Goal: Task Accomplishment & Management: Manage account settings

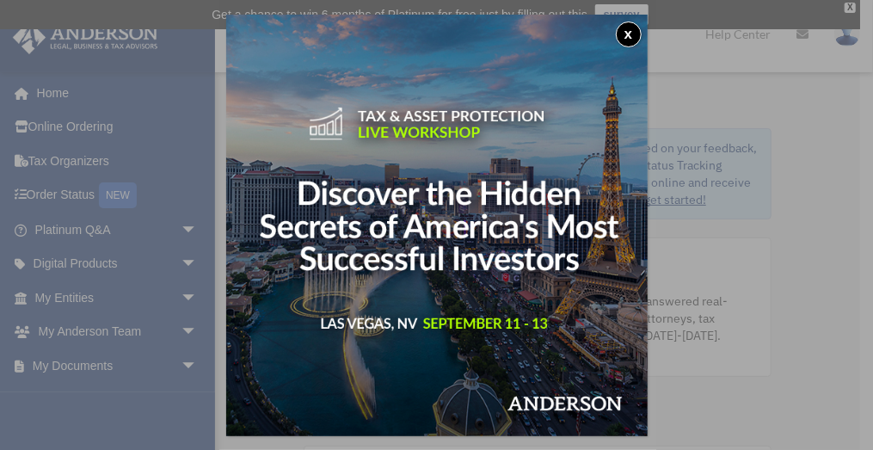
click at [636, 33] on button "x" at bounding box center [629, 35] width 26 height 26
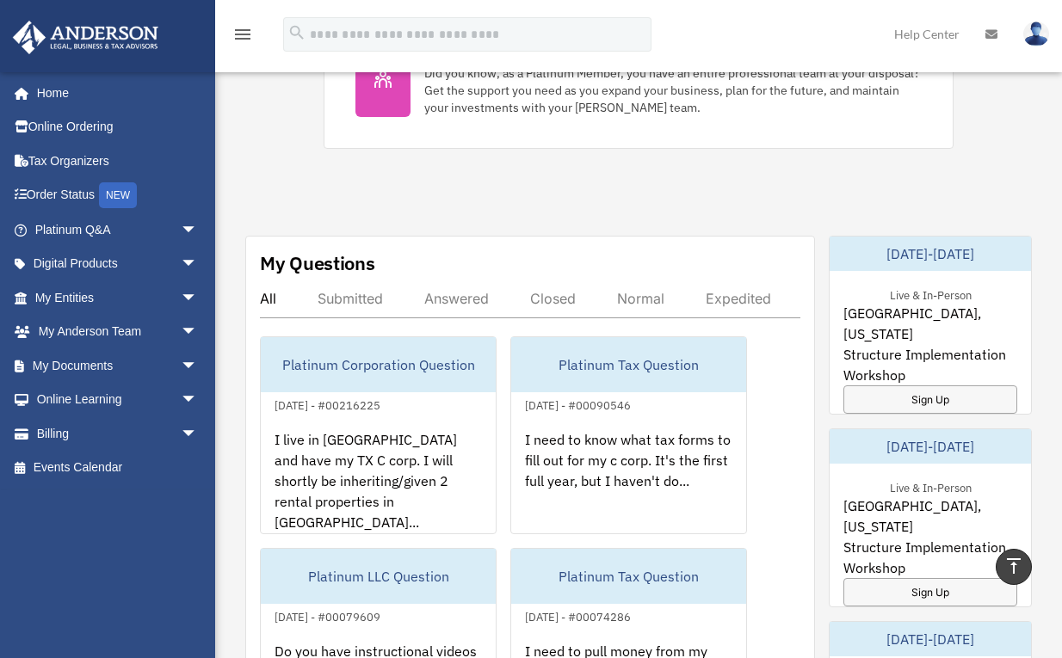
scroll to position [860, 0]
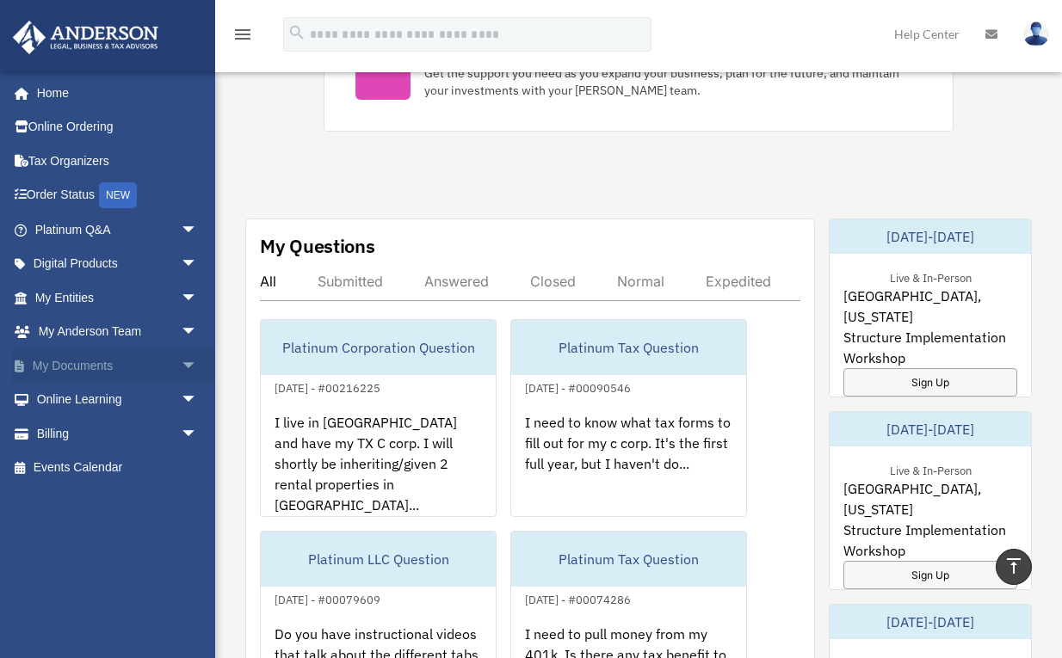
click at [91, 365] on link "My Documents arrow_drop_down" at bounding box center [118, 365] width 212 height 34
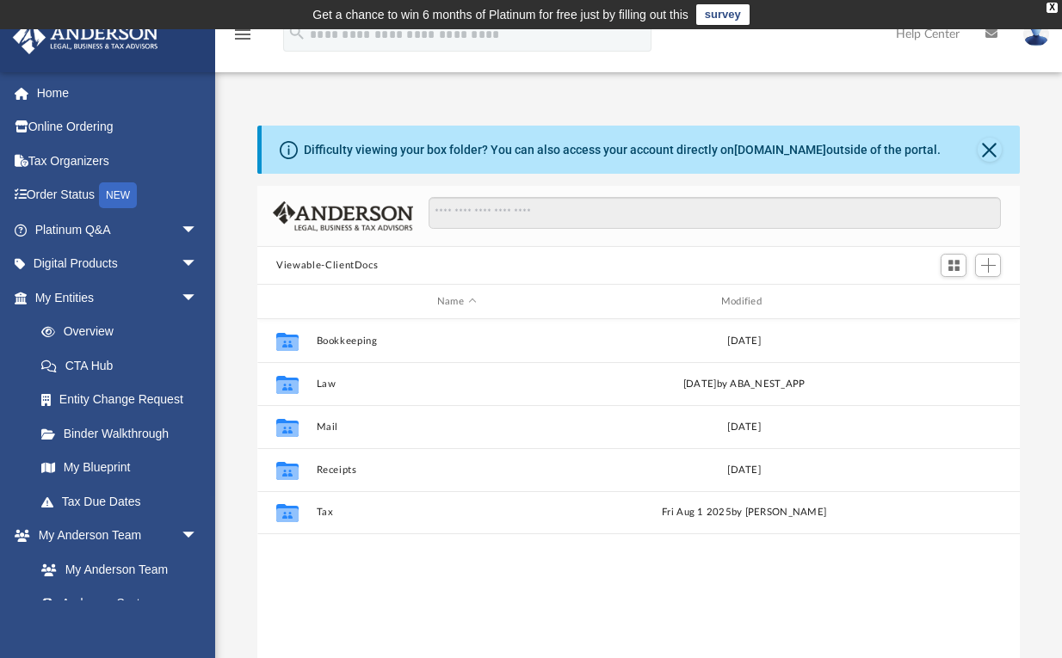
scroll to position [382, 754]
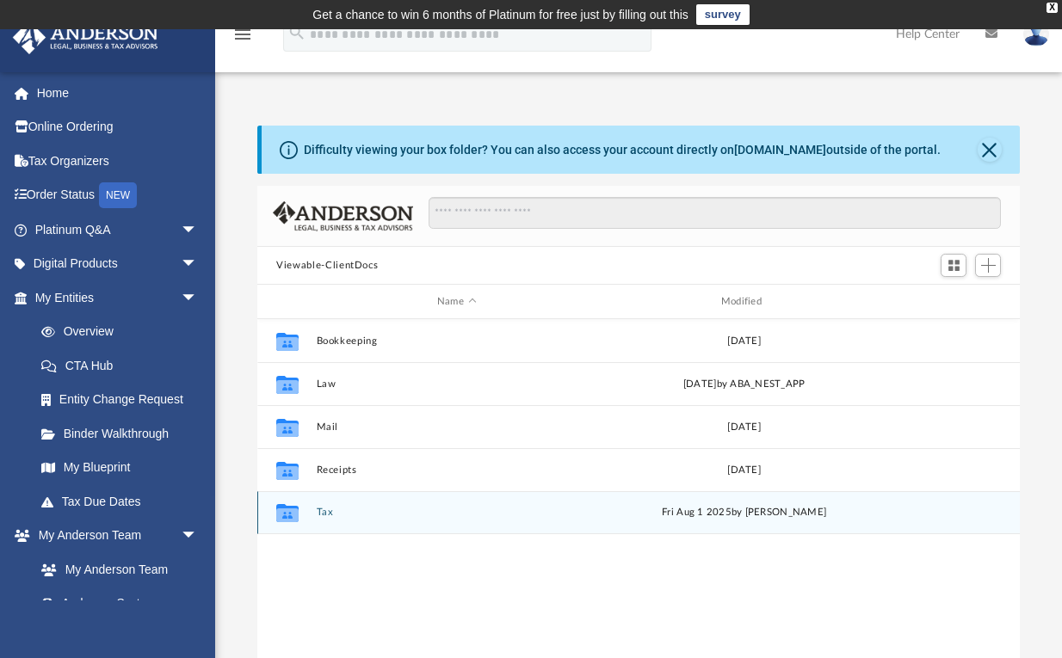
click at [293, 511] on icon "grid" at bounding box center [287, 515] width 22 height 14
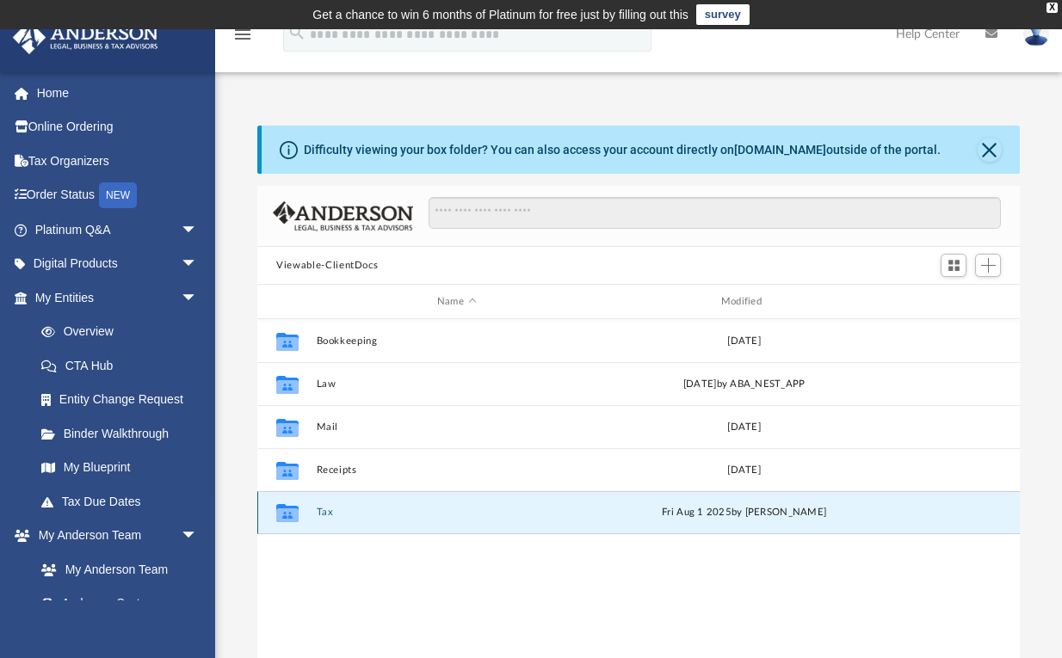
click at [324, 510] on button "Tax" at bounding box center [457, 512] width 280 height 11
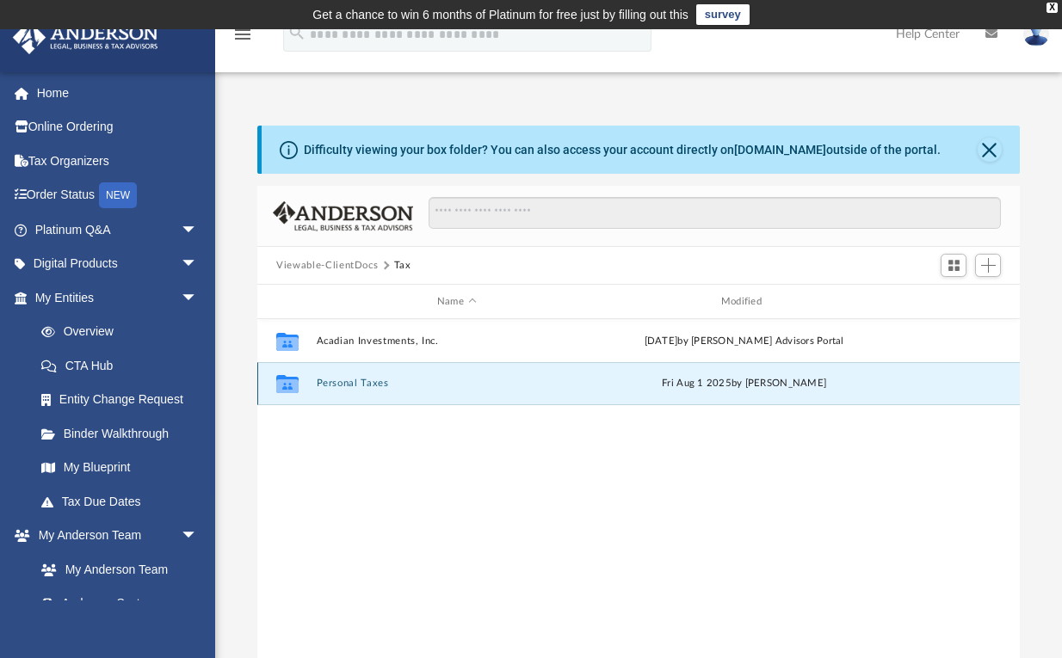
click at [350, 380] on button "Personal Taxes" at bounding box center [457, 383] width 280 height 11
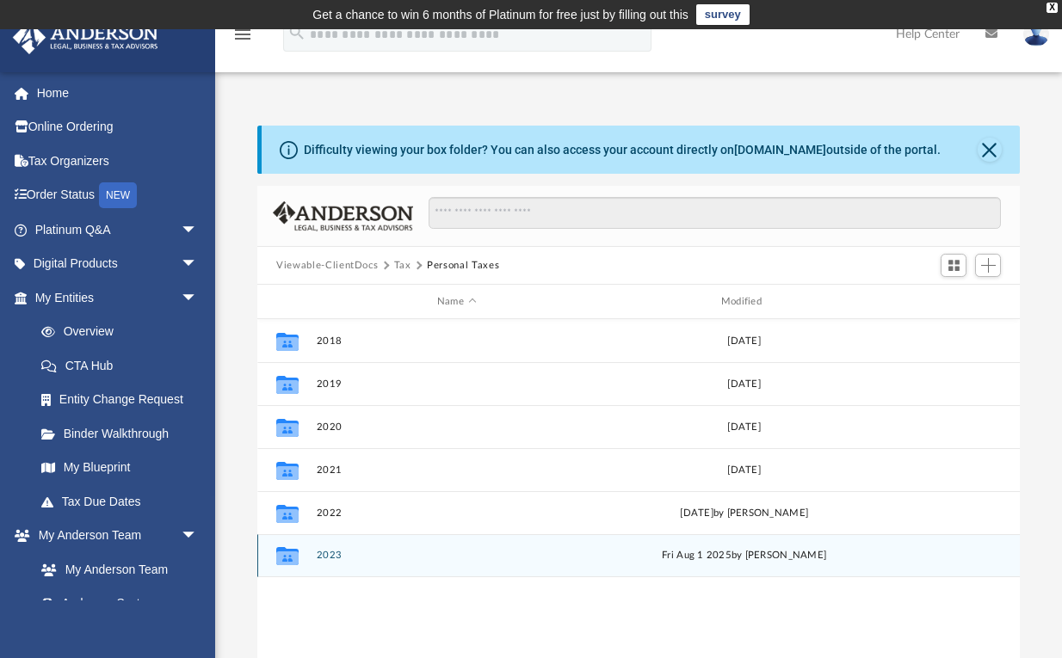
click at [334, 553] on button "2023" at bounding box center [457, 555] width 280 height 11
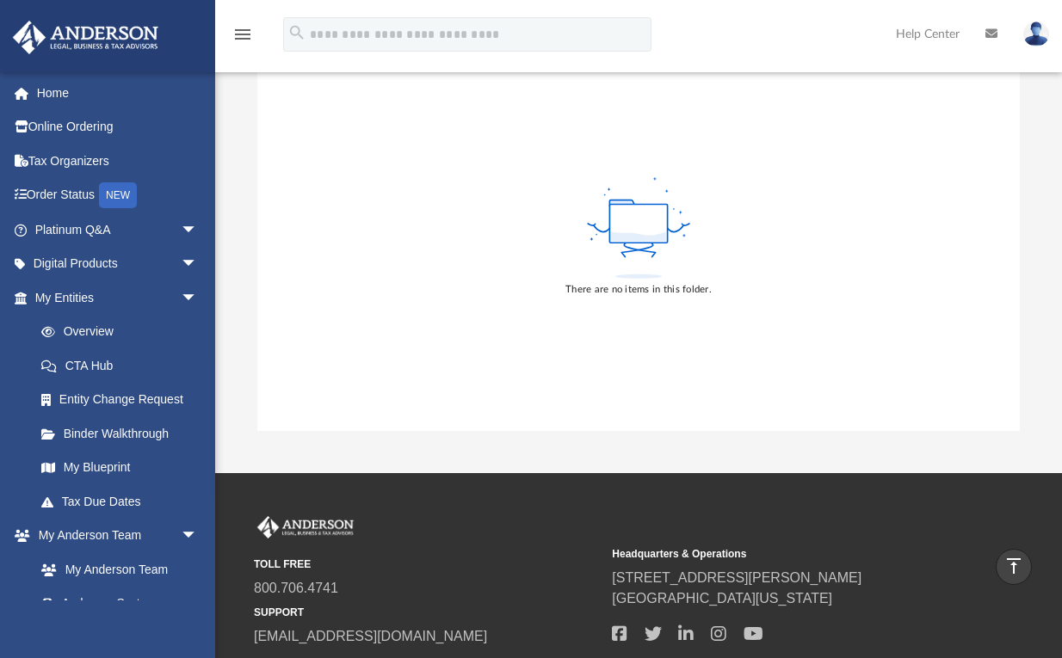
scroll to position [114, 0]
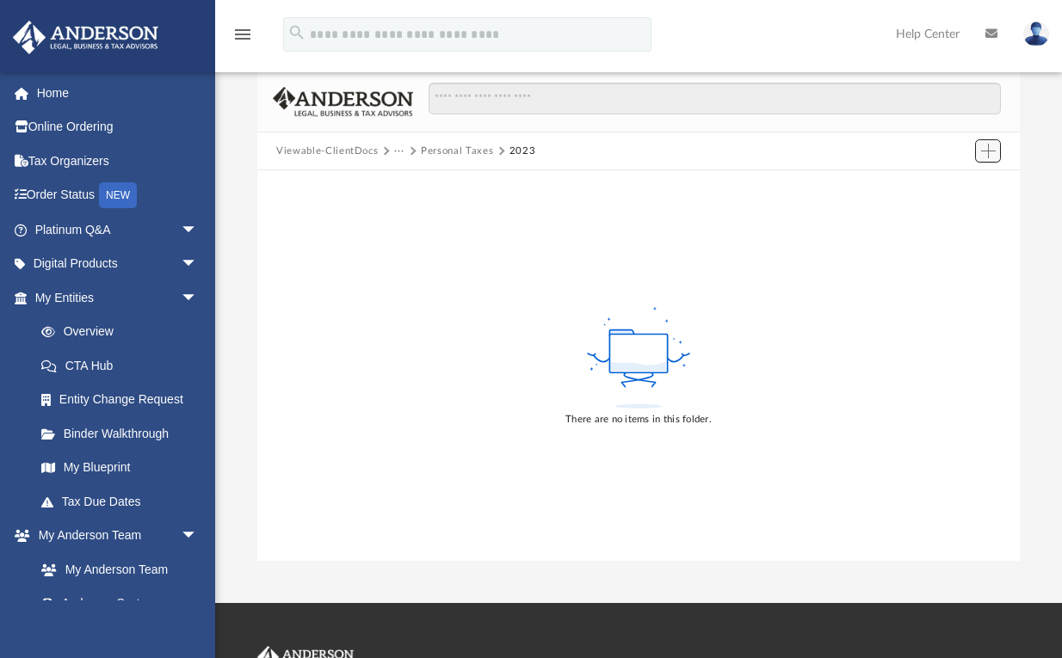
click at [988, 151] on span "Add" at bounding box center [988, 151] width 15 height 15
click at [960, 185] on li "Upload" at bounding box center [963, 185] width 55 height 18
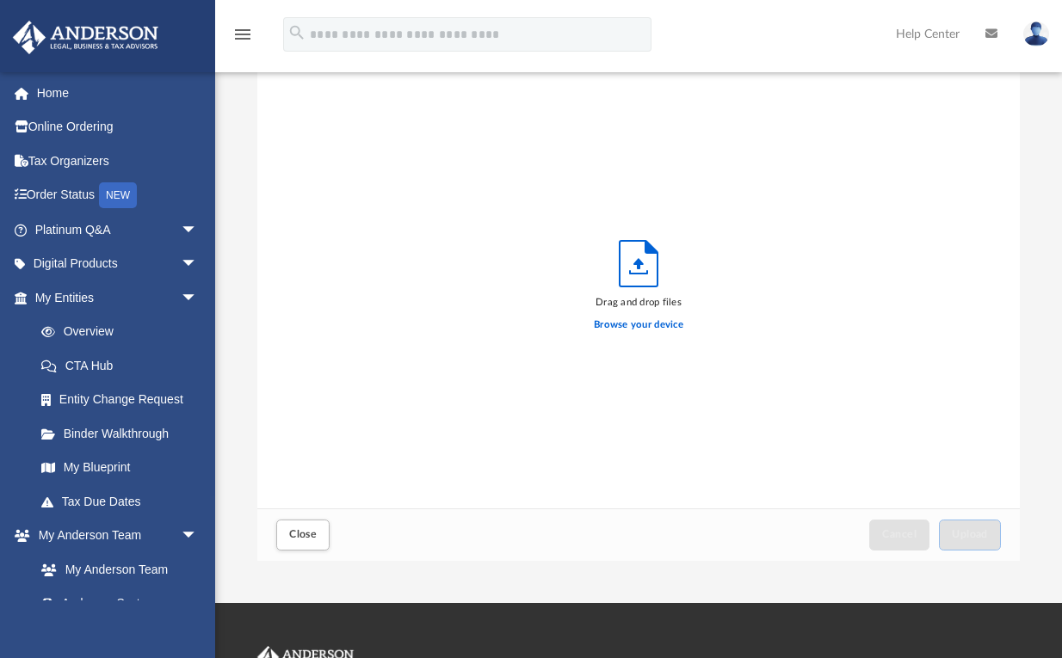
scroll to position [428, 754]
click at [640, 325] on label "Browse your device" at bounding box center [638, 324] width 89 height 15
click at [0, 0] on input "Browse your device" at bounding box center [0, 0] width 0 height 0
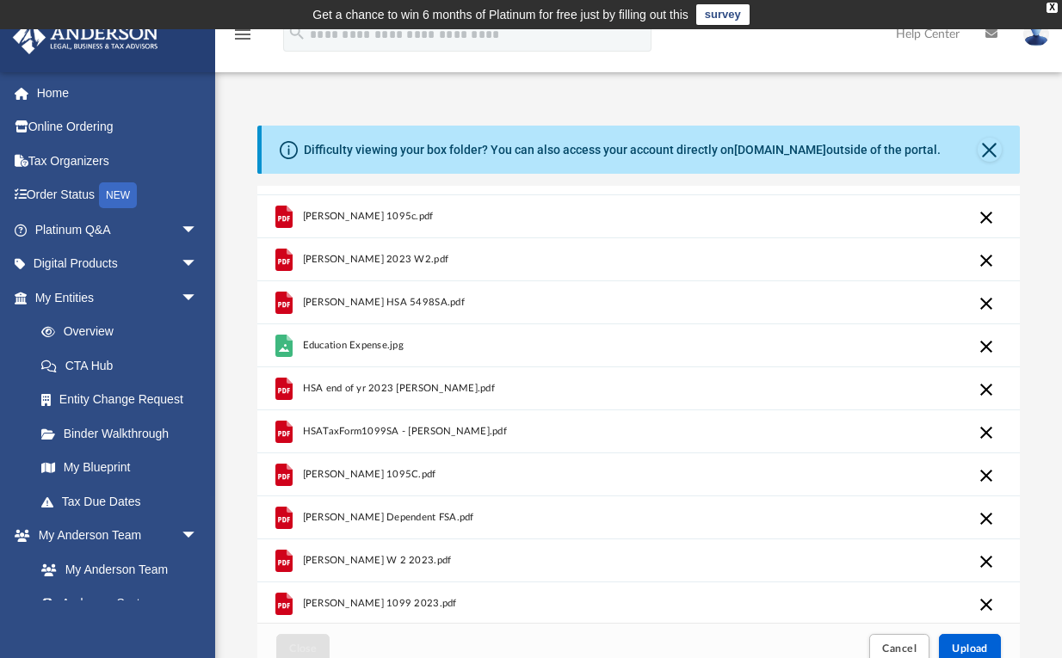
scroll to position [122, 0]
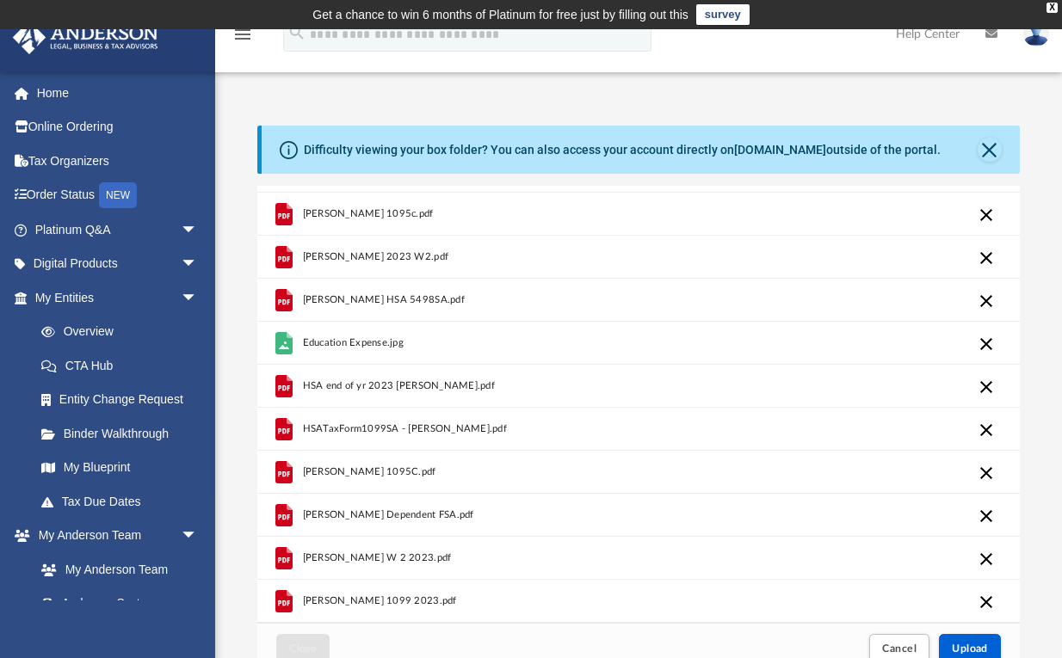
click at [794, 488] on div "[PERSON_NAME] 1095C.pdf" at bounding box center [638, 472] width 762 height 43
click at [970, 647] on span "Upload" at bounding box center [970, 649] width 36 height 10
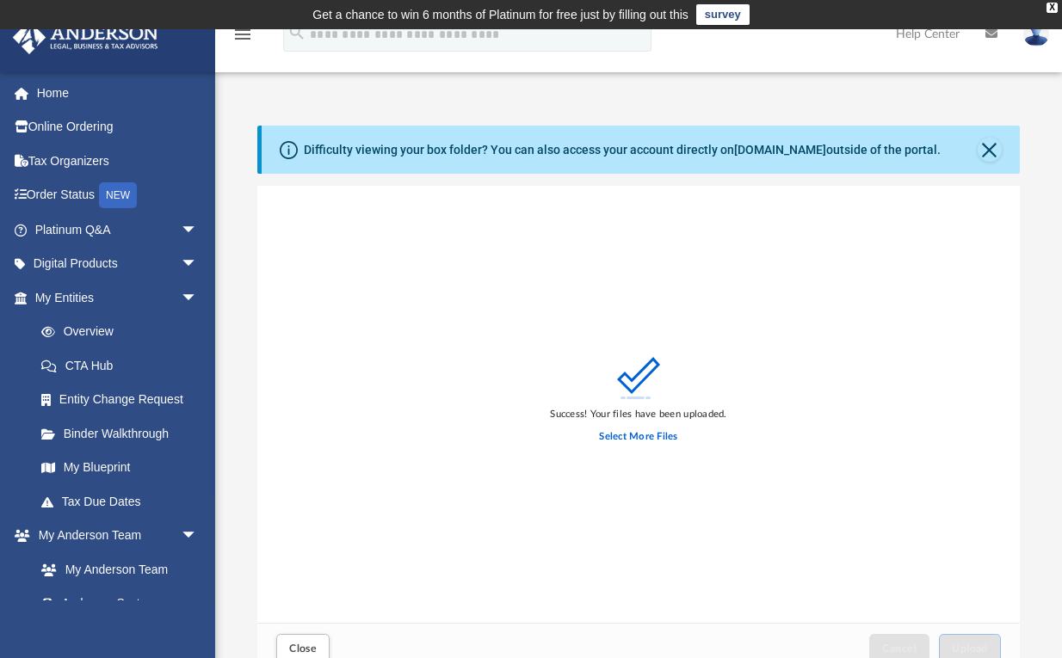
scroll to position [0, 0]
click at [988, 153] on button "Close" at bounding box center [989, 150] width 24 height 24
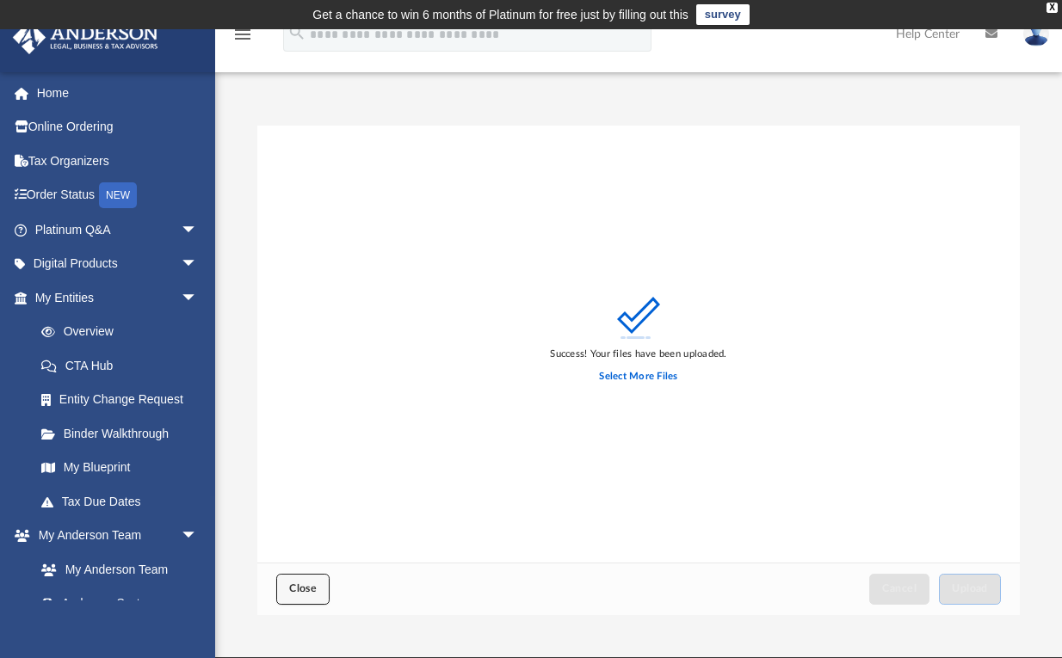
click at [315, 590] on span "Close" at bounding box center [303, 588] width 28 height 10
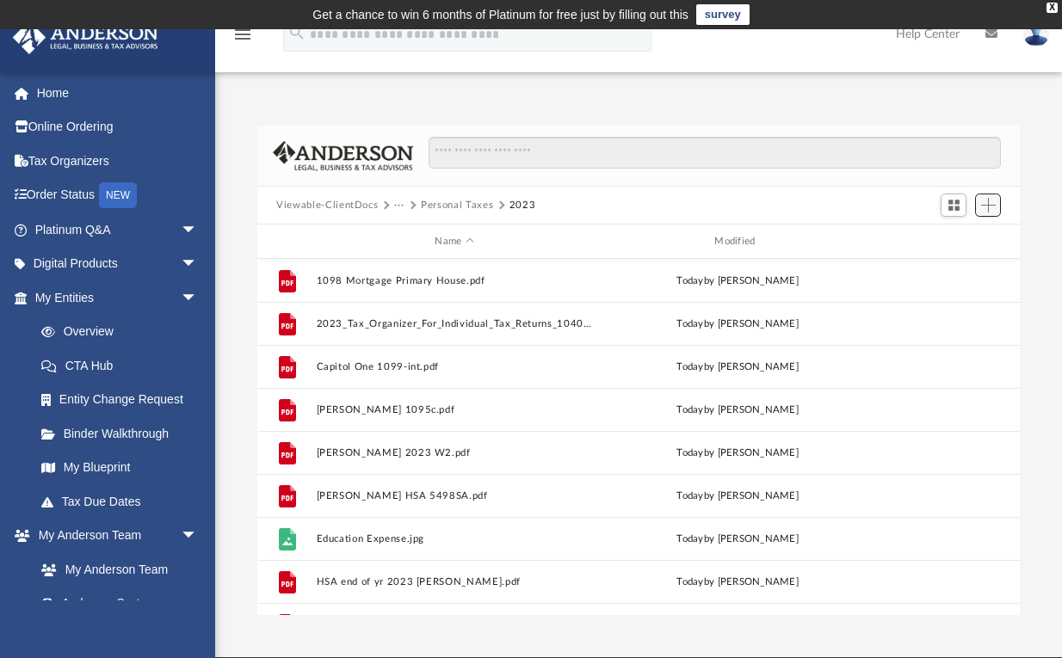
click at [991, 209] on span "Add" at bounding box center [988, 205] width 15 height 15
click at [959, 265] on li "New Folder" at bounding box center [963, 266] width 55 height 18
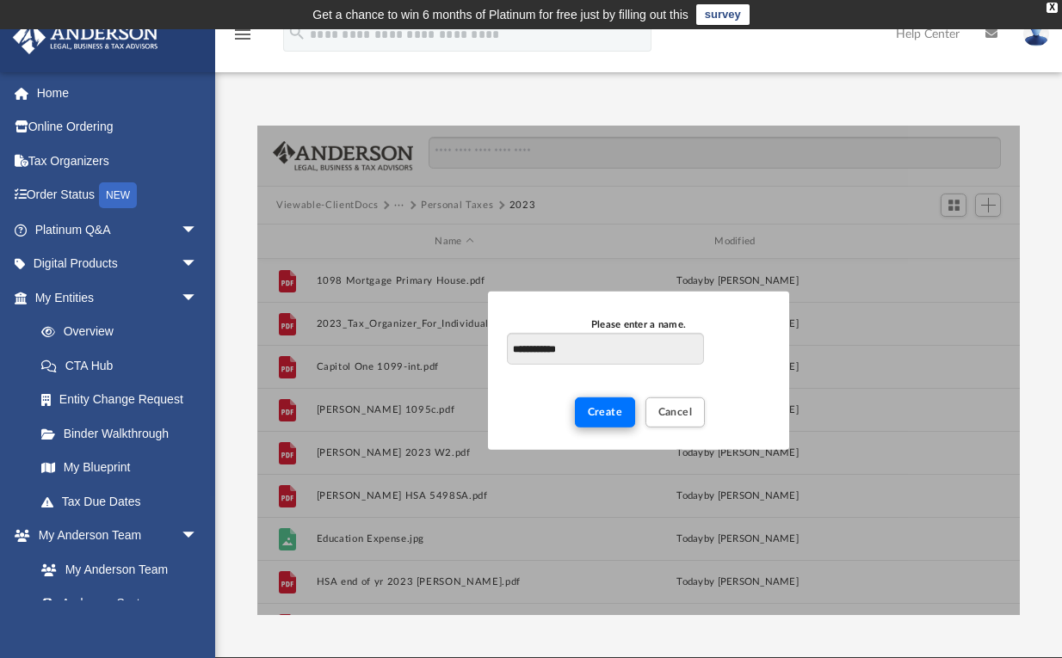
type input "**********"
click at [603, 413] on span "Create" at bounding box center [605, 411] width 35 height 10
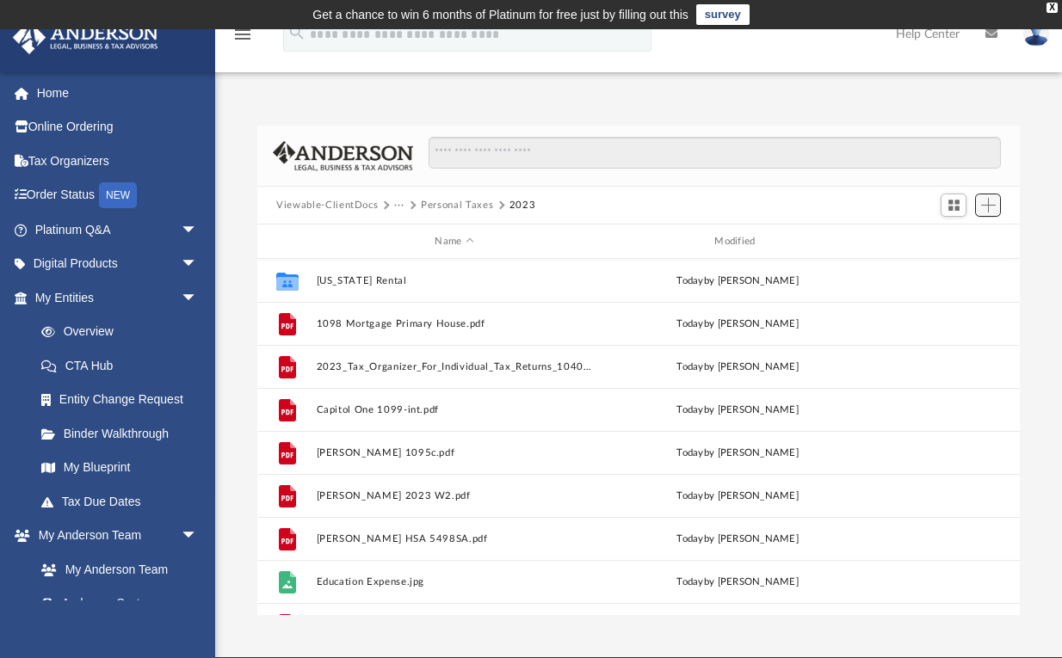
click at [992, 206] on span "Add" at bounding box center [988, 205] width 15 height 15
click at [969, 266] on li "New Folder" at bounding box center [963, 266] width 55 height 18
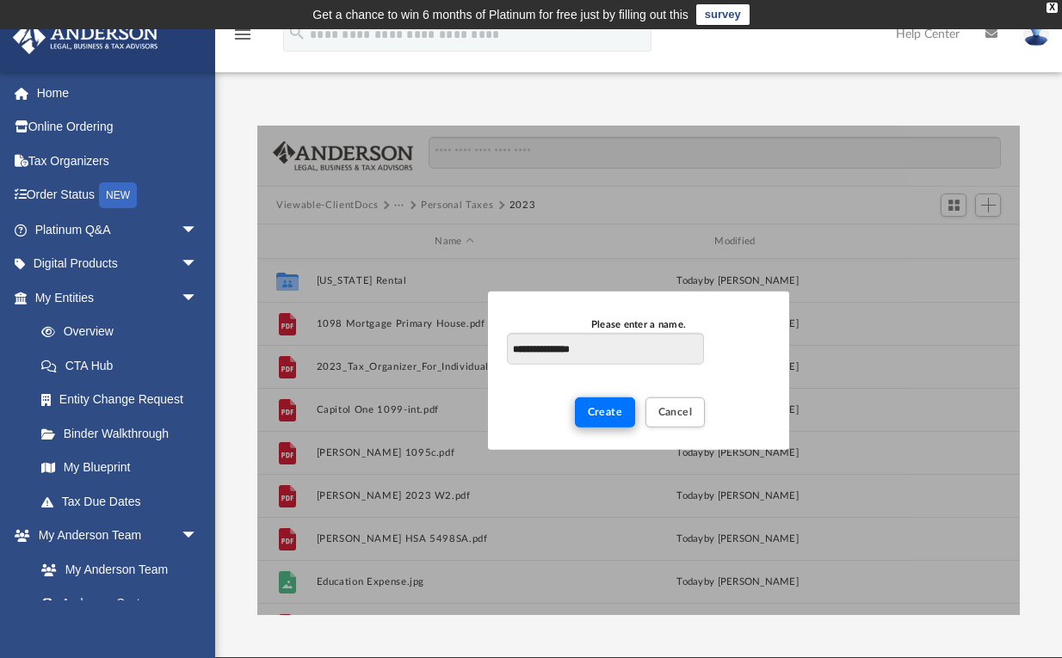
type input "**********"
click at [617, 413] on span "Create" at bounding box center [605, 411] width 35 height 10
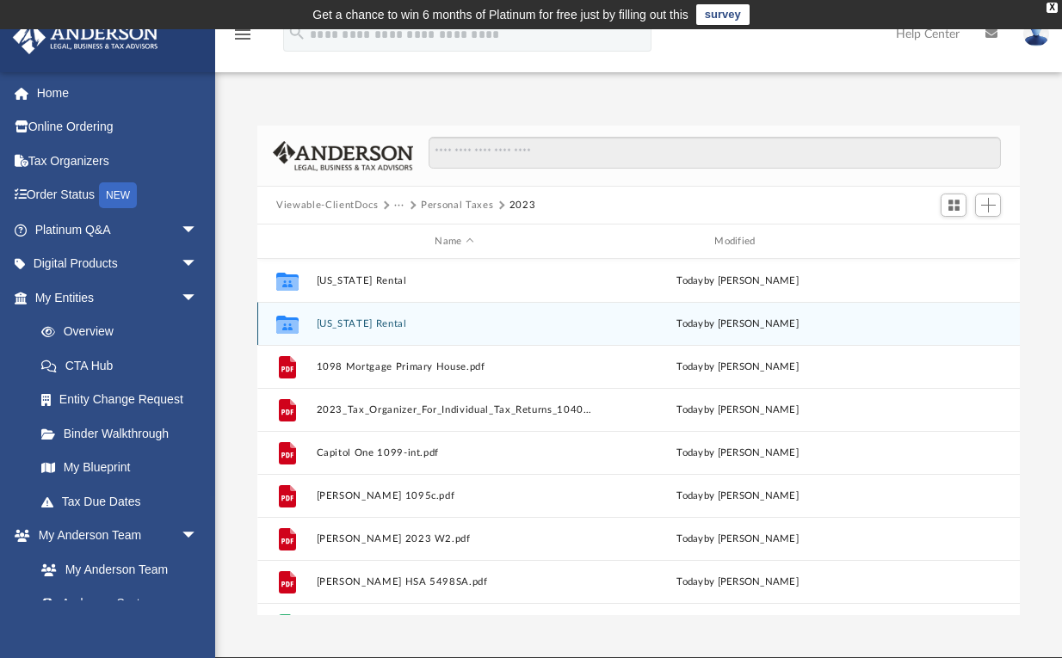
click at [360, 320] on button "[US_STATE] Rental" at bounding box center [455, 323] width 276 height 11
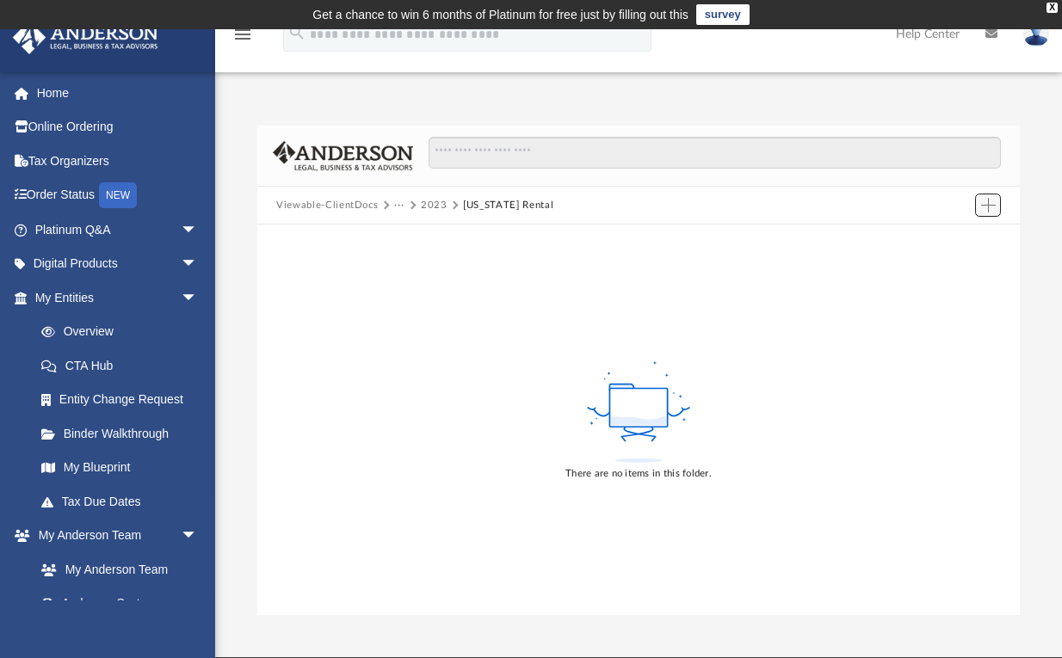
click at [993, 205] on span "Add" at bounding box center [988, 205] width 15 height 15
click at [953, 237] on li "Upload" at bounding box center [963, 240] width 55 height 18
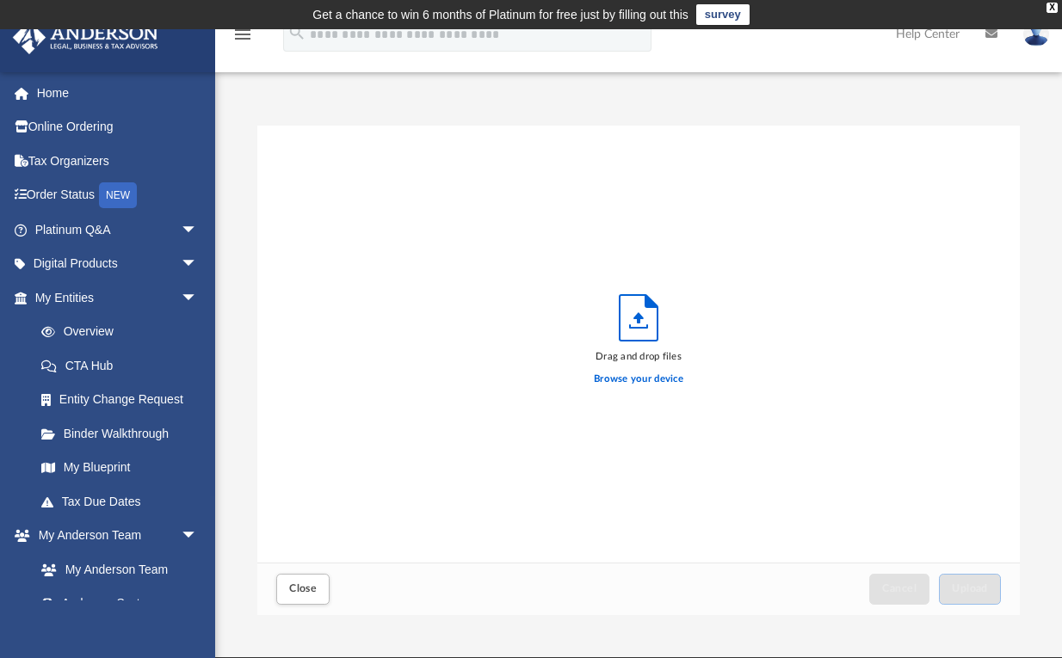
scroll to position [428, 754]
click at [643, 375] on label "Browse your device" at bounding box center [638, 379] width 89 height 15
click at [0, 0] on input "Browse your device" at bounding box center [0, 0] width 0 height 0
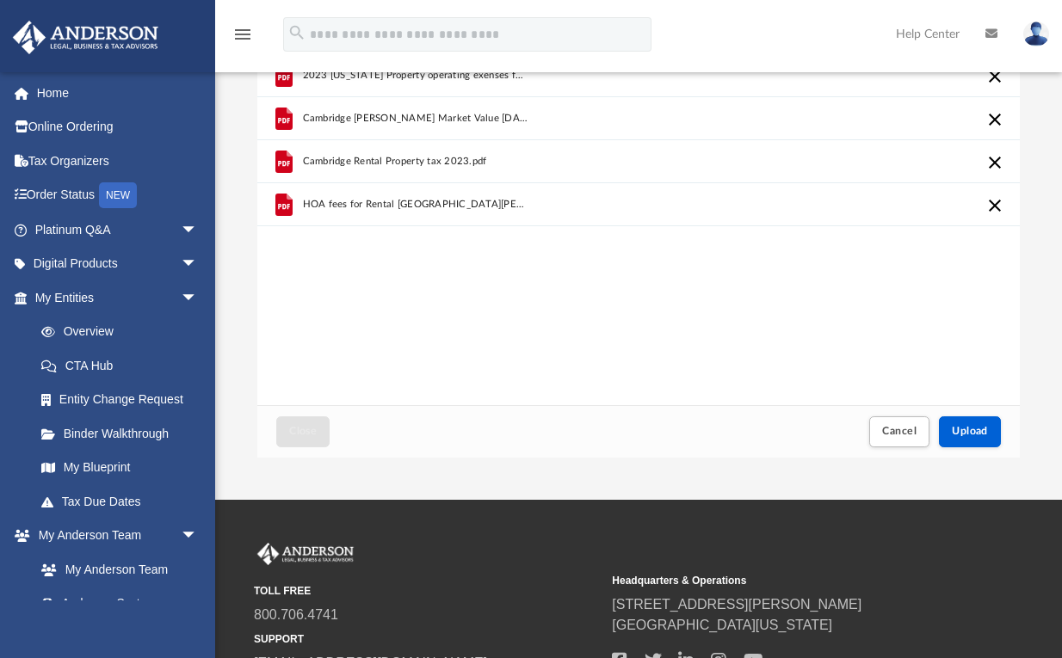
scroll to position [172, 0]
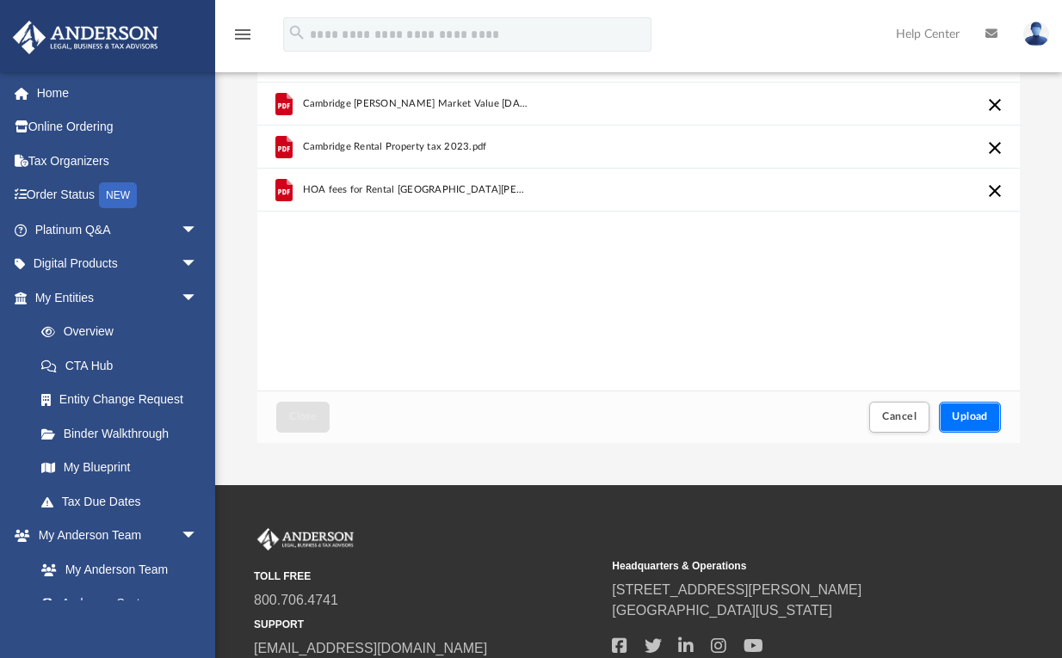
click at [972, 416] on span "Upload" at bounding box center [970, 416] width 36 height 10
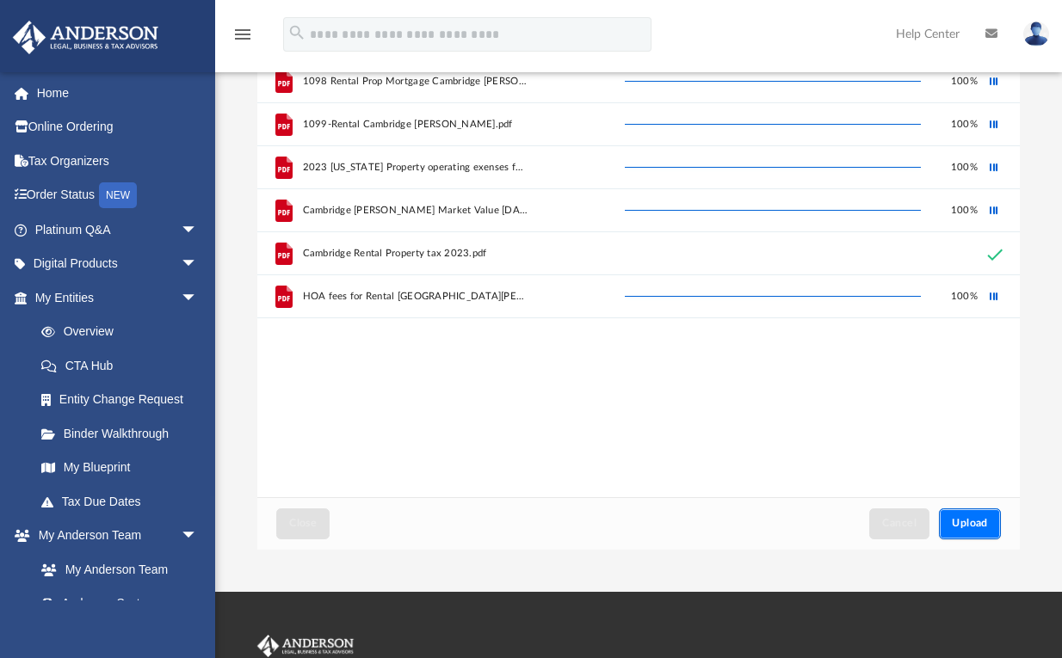
scroll to position [0, 0]
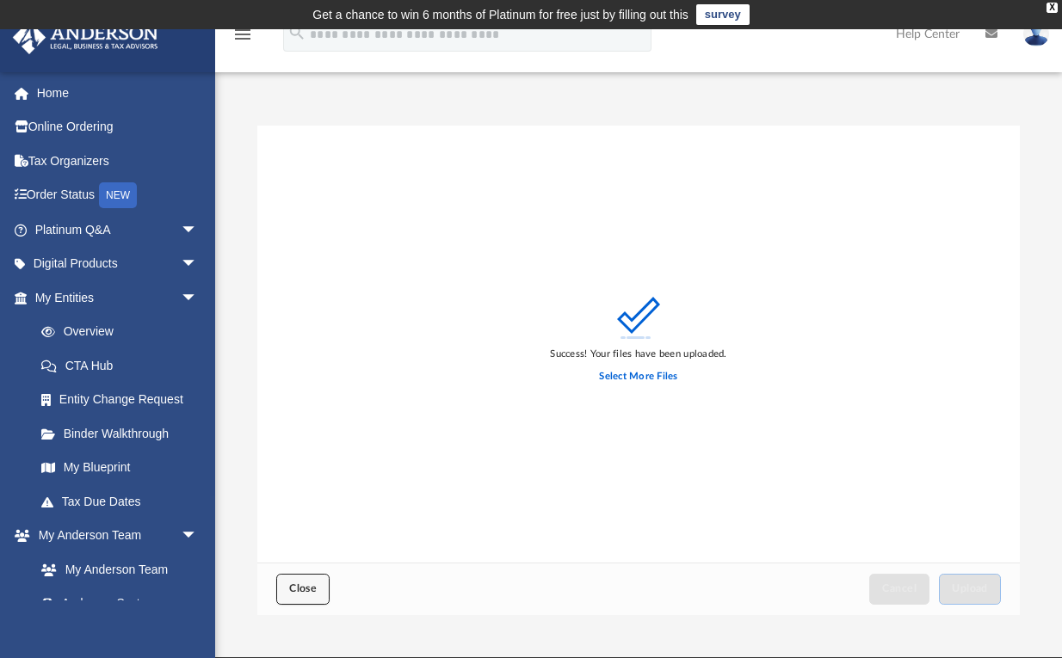
click at [301, 587] on span "Close" at bounding box center [303, 588] width 28 height 10
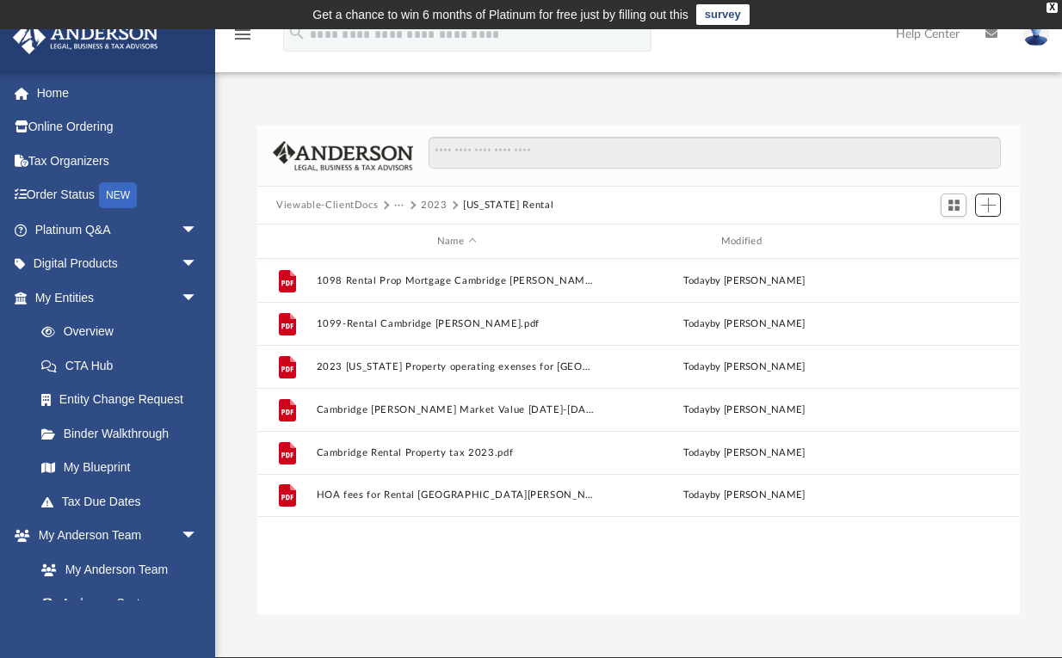
scroll to position [382, 754]
click at [435, 200] on button "2023" at bounding box center [434, 205] width 27 height 15
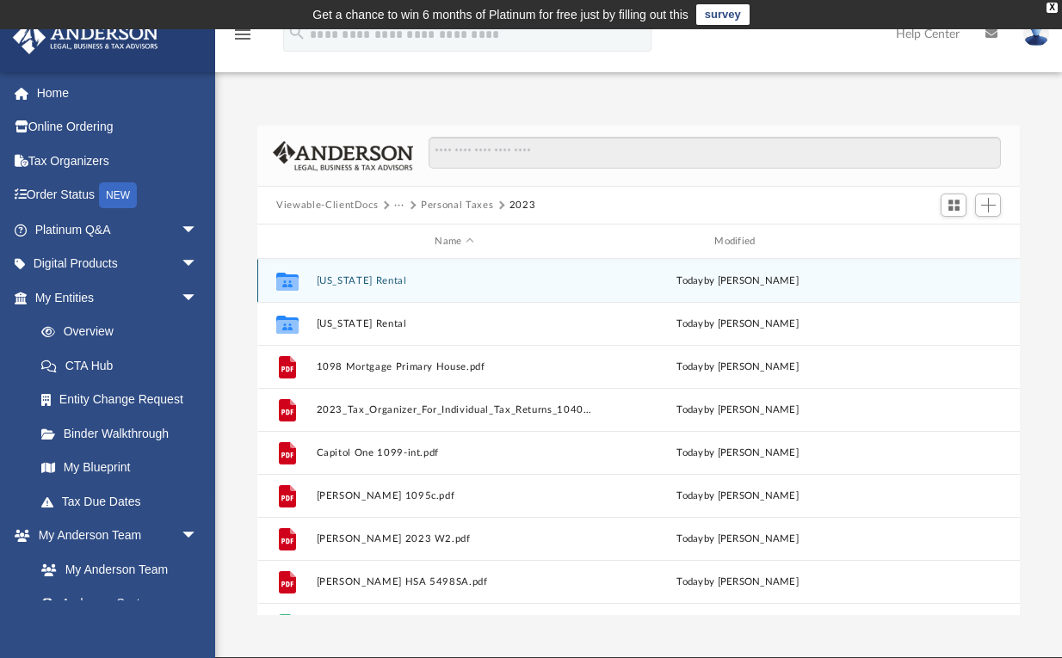
click at [361, 279] on button "[US_STATE] Rental" at bounding box center [455, 280] width 276 height 11
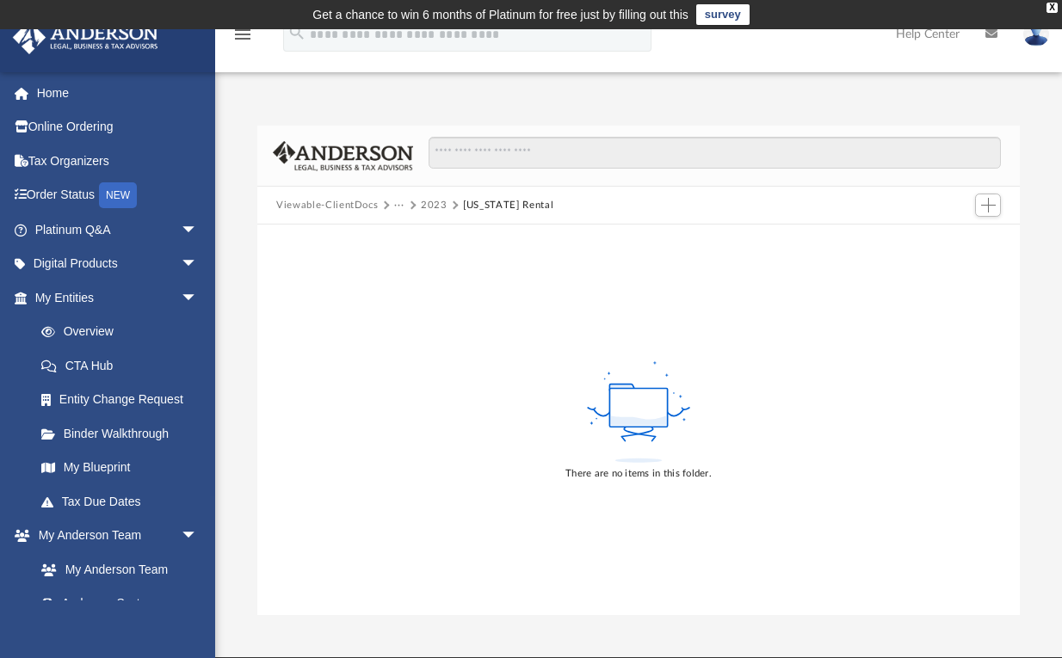
click at [439, 338] on div "There are no items in this folder." at bounding box center [638, 420] width 762 height 391
click at [988, 208] on span "Add" at bounding box center [988, 205] width 15 height 15
click at [957, 236] on li "Upload" at bounding box center [963, 240] width 55 height 18
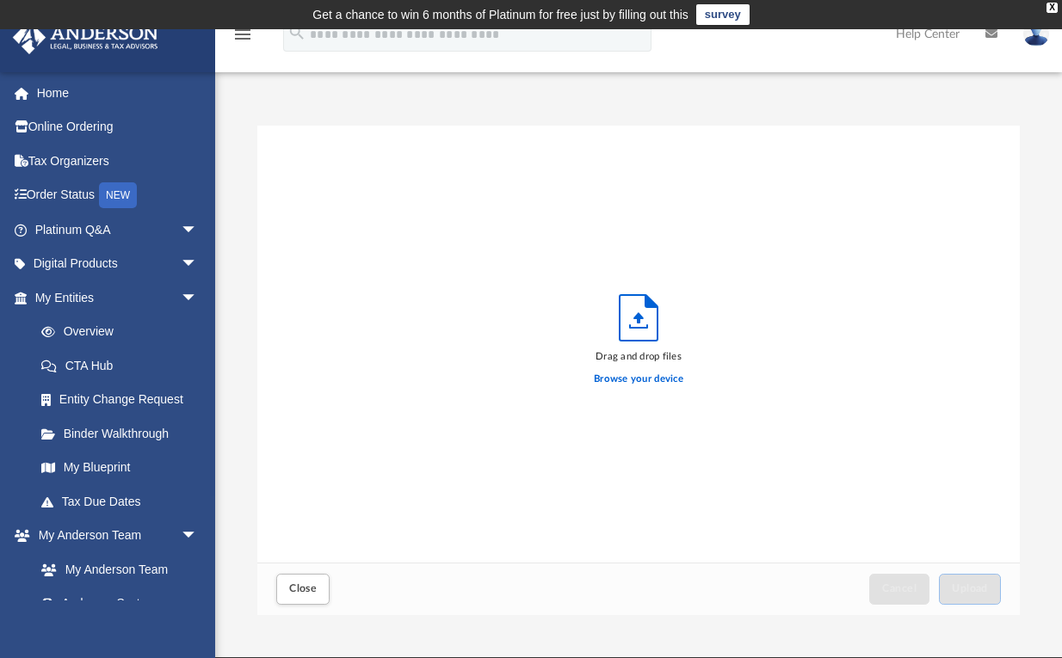
scroll to position [428, 754]
click at [667, 375] on label "Browse your device" at bounding box center [638, 379] width 89 height 15
click at [0, 0] on input "Browse your device" at bounding box center [0, 0] width 0 height 0
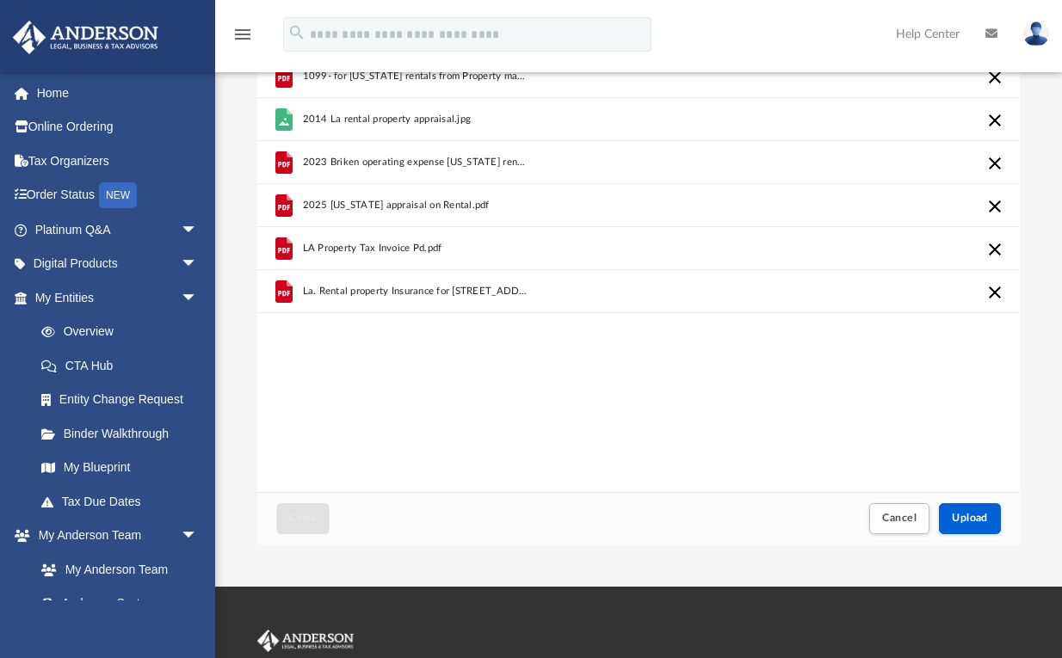
scroll to position [114, 0]
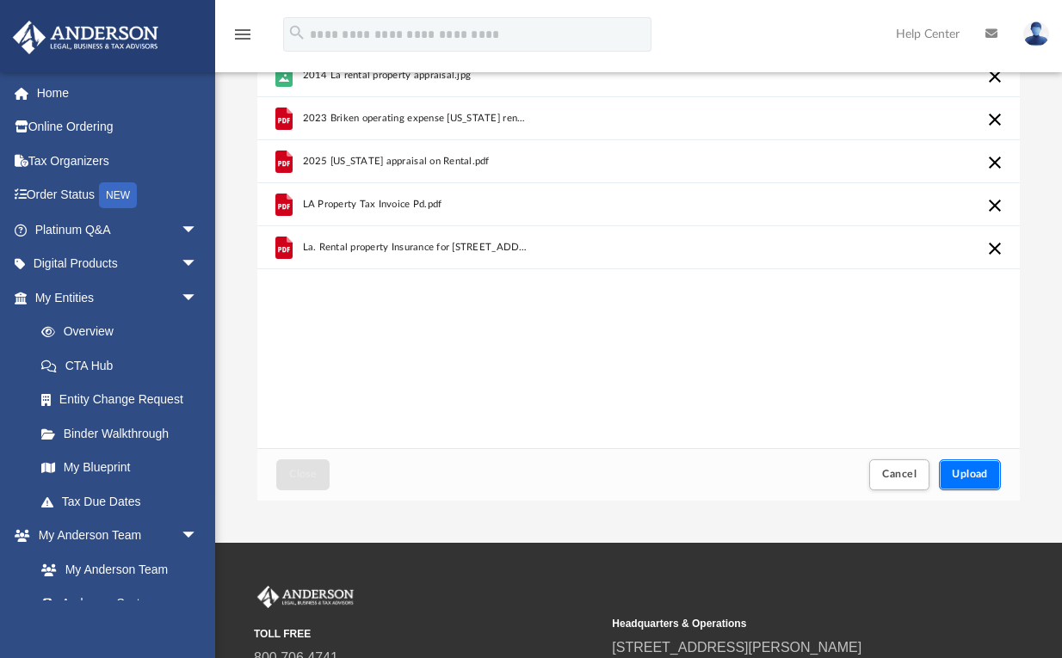
click at [976, 477] on span "Upload" at bounding box center [970, 474] width 36 height 10
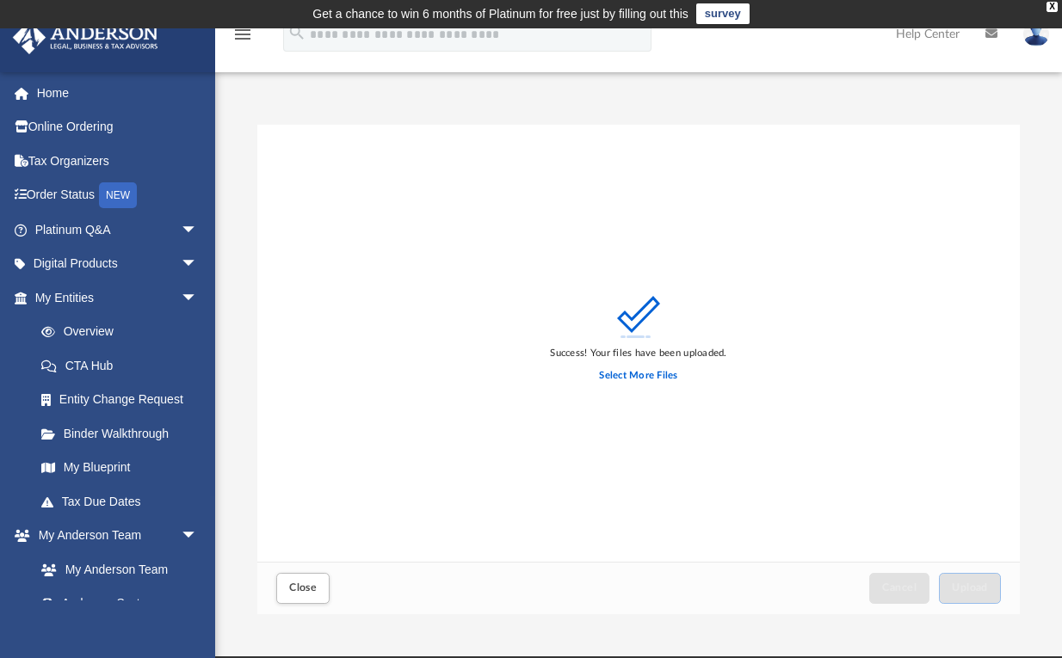
scroll to position [0, 0]
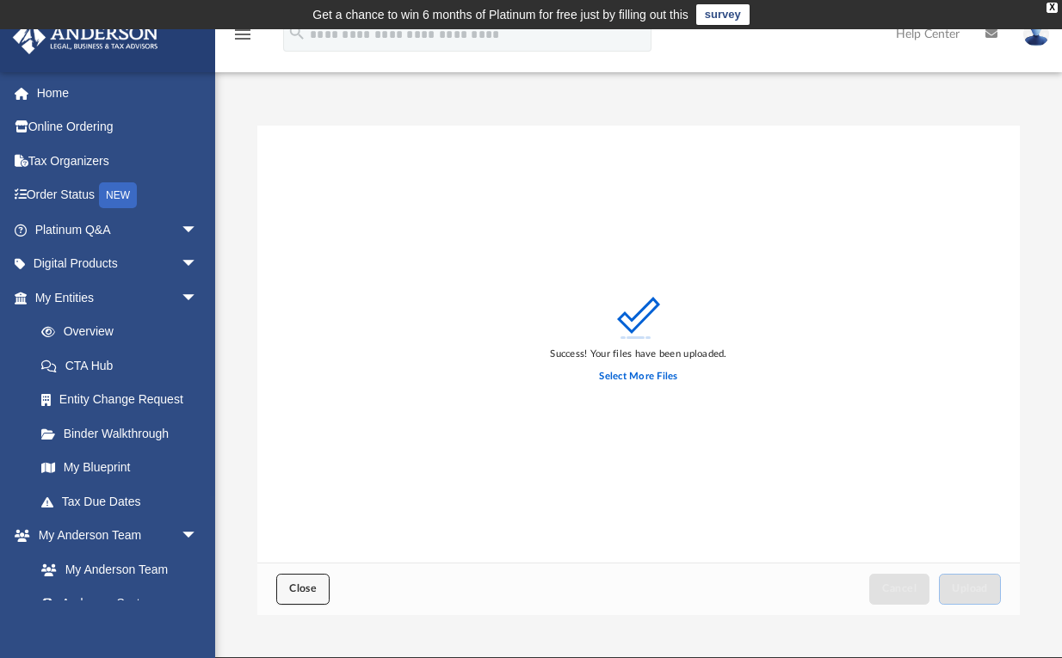
click at [308, 588] on span "Close" at bounding box center [303, 588] width 28 height 10
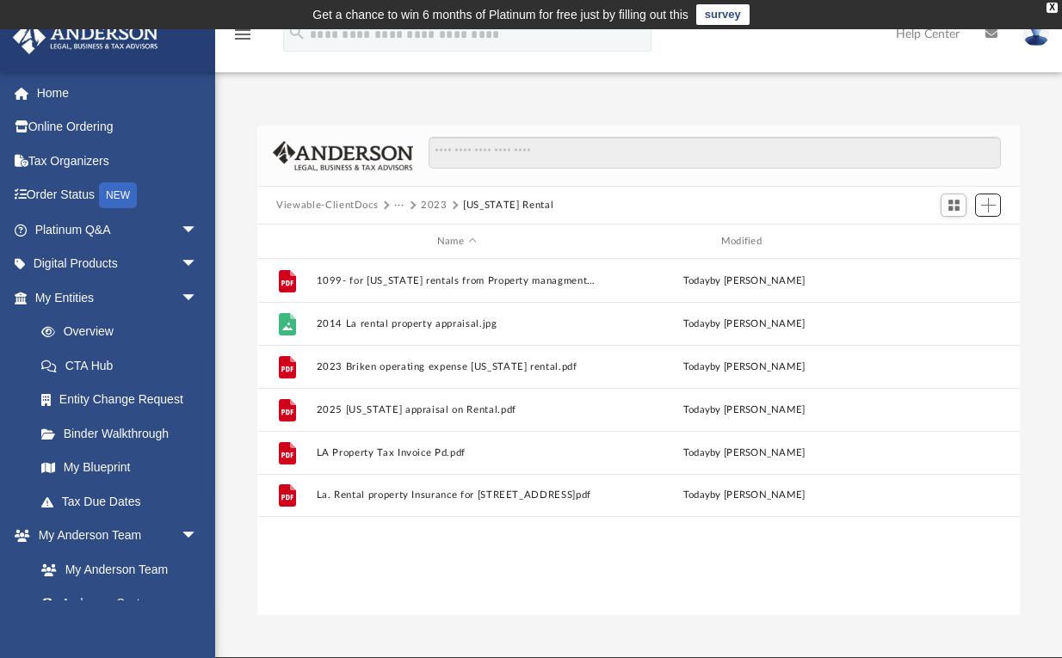
scroll to position [382, 754]
click at [434, 203] on button "2023" at bounding box center [434, 205] width 27 height 15
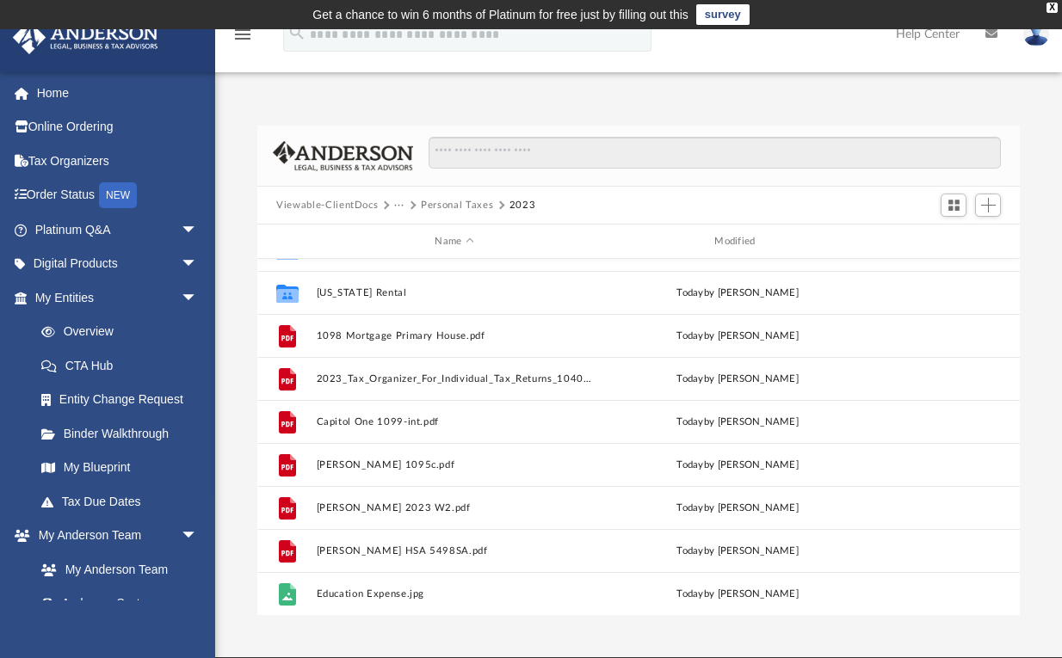
scroll to position [0, 0]
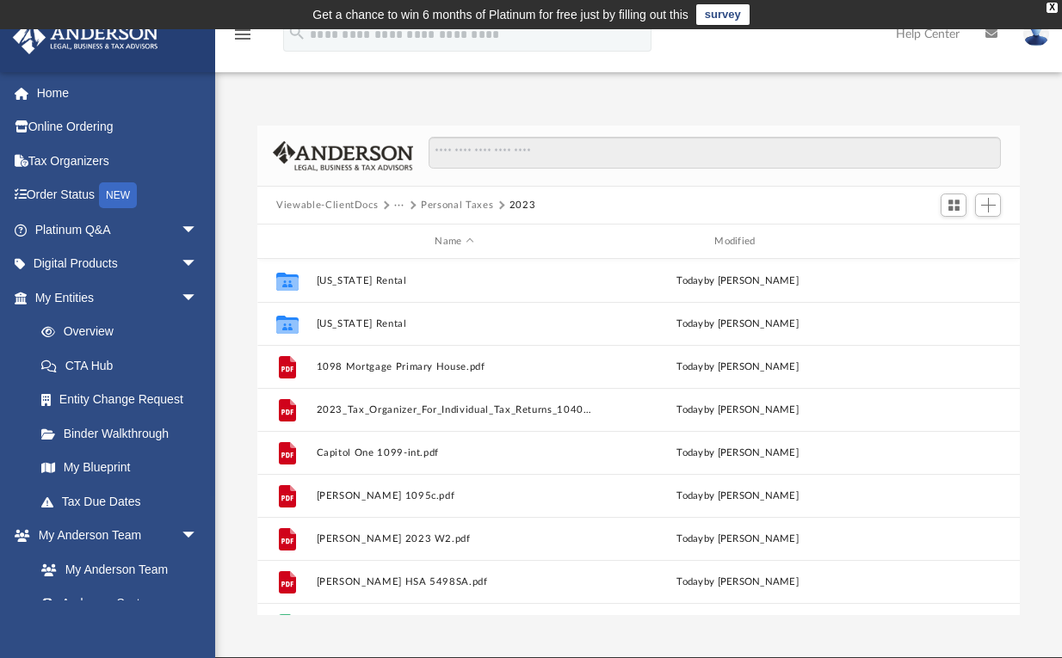
click at [470, 203] on button "Personal Taxes" at bounding box center [457, 205] width 72 height 15
